Goal: Check status

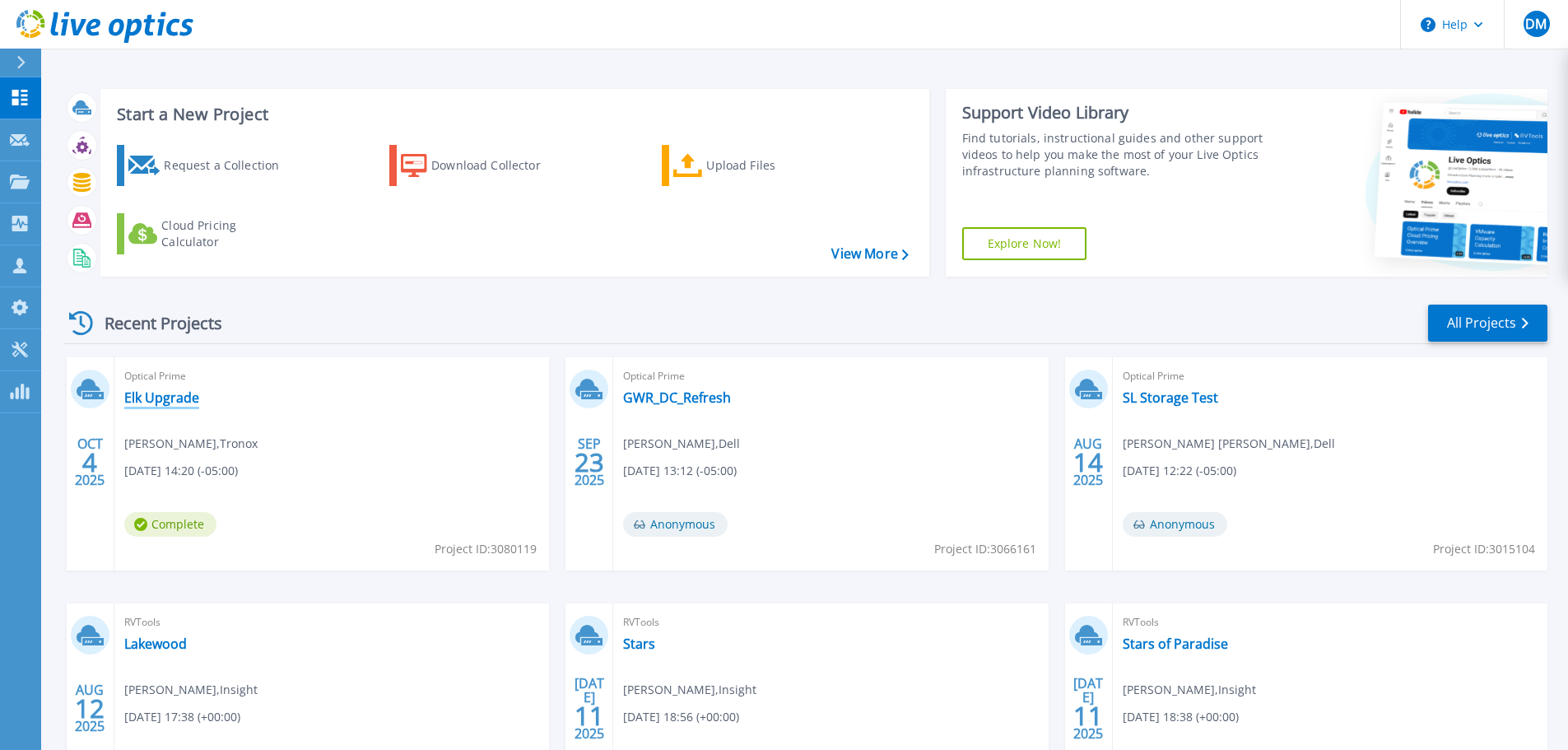
click at [159, 390] on link "Elk Upgrade" at bounding box center [162, 398] width 75 height 16
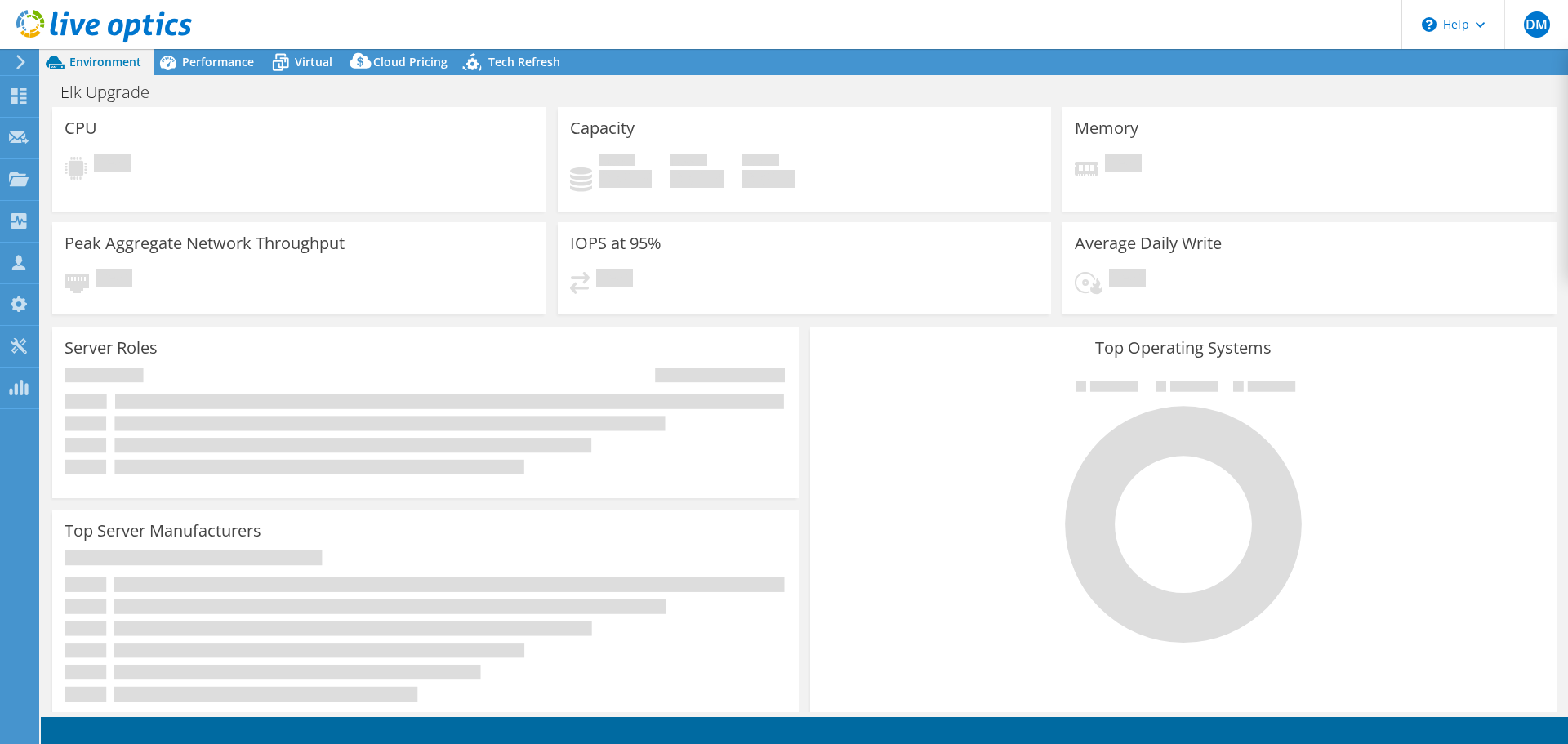
select select "USD"
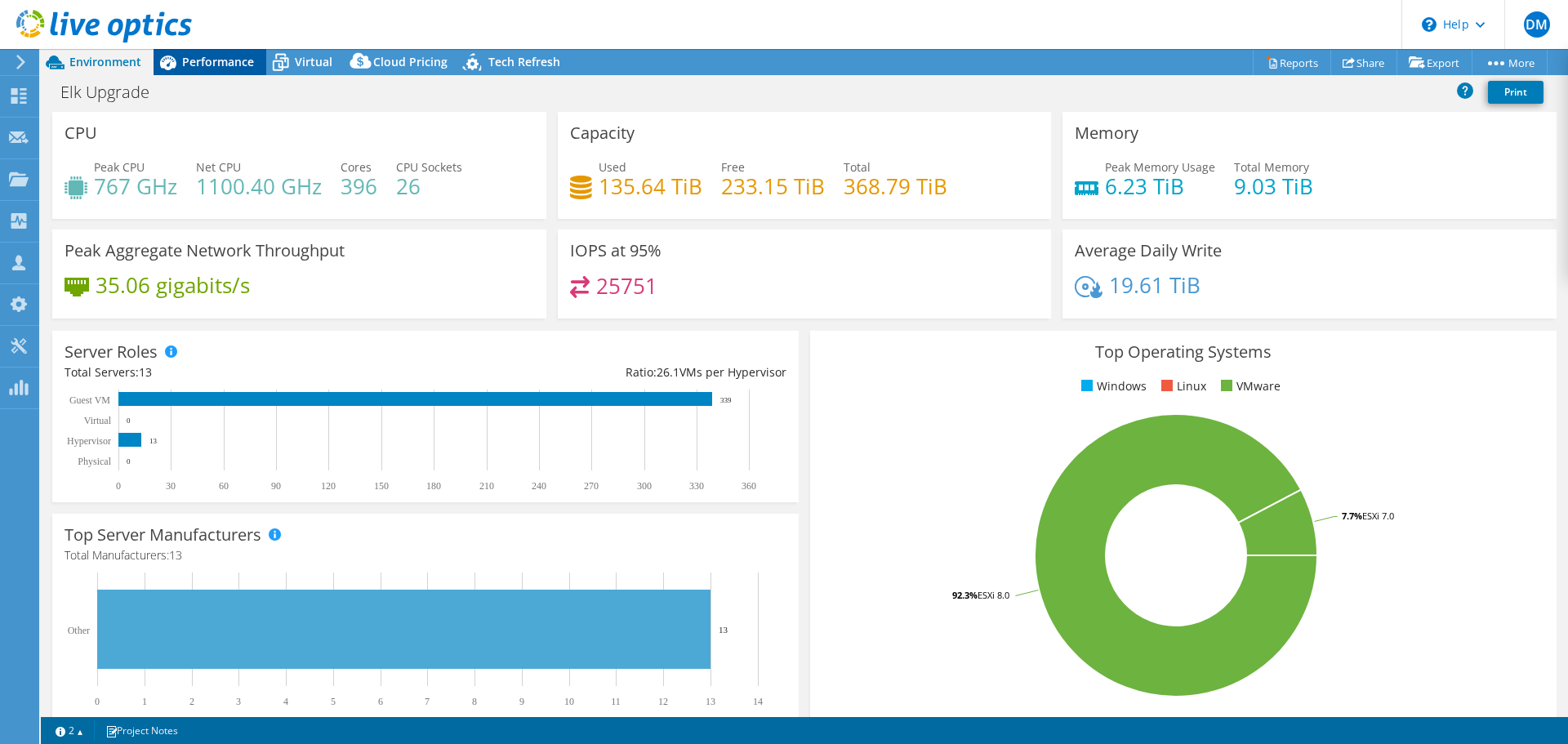
click at [209, 66] on span "Performance" at bounding box center [218, 61] width 72 height 15
